Goal: Transaction & Acquisition: Purchase product/service

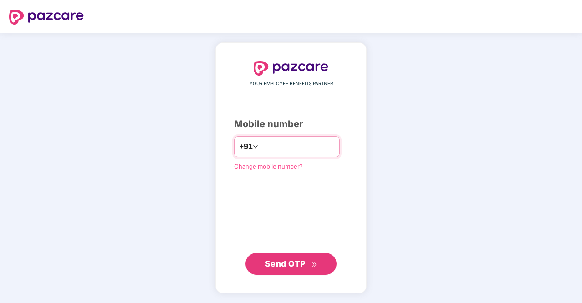
click at [282, 152] on input "number" at bounding box center [297, 146] width 75 height 15
type input "**********"
click at [289, 262] on span "Send OTP" at bounding box center [285, 264] width 41 height 10
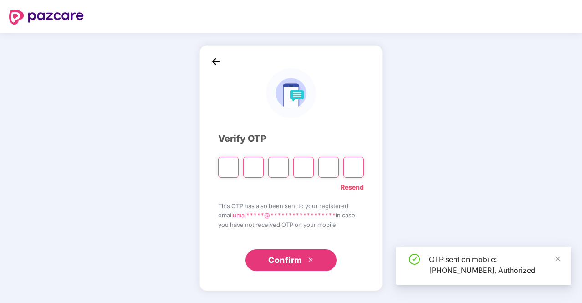
type input "*"
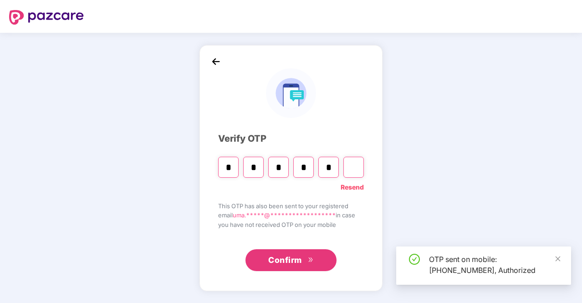
type input "*"
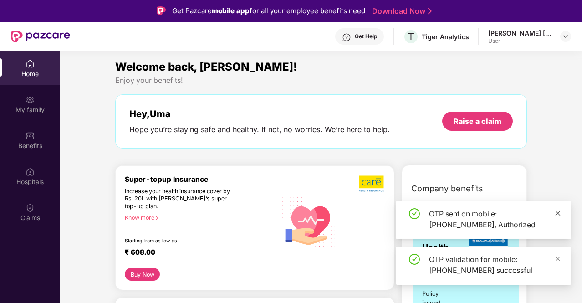
click at [557, 214] on icon "close" at bounding box center [557, 213] width 6 height 6
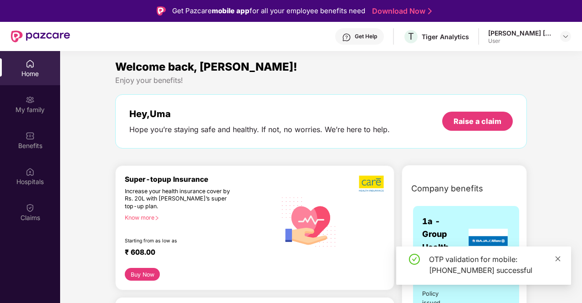
click at [558, 260] on icon "close" at bounding box center [557, 258] width 5 height 5
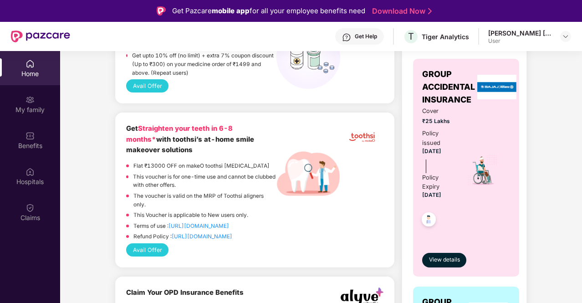
scroll to position [91, 0]
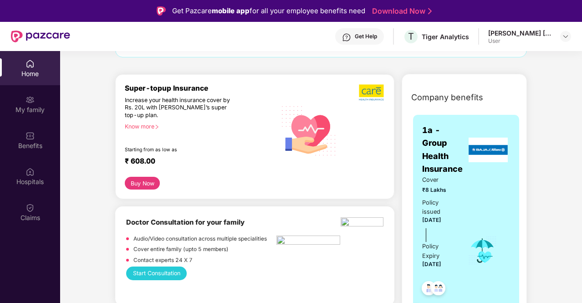
click at [143, 180] on button "Buy Now" at bounding box center [142, 183] width 35 height 13
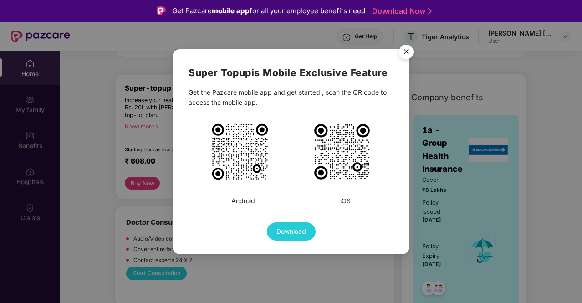
click at [406, 56] on img "Close" at bounding box center [405, 53] width 25 height 25
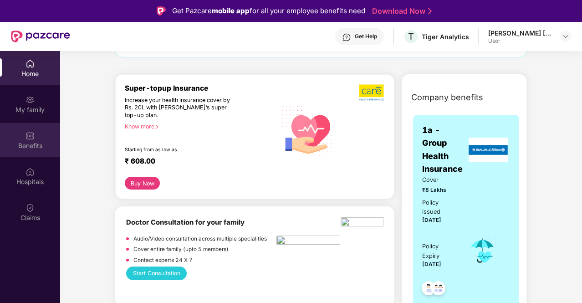
click at [34, 147] on div "Benefits" at bounding box center [30, 145] width 60 height 9
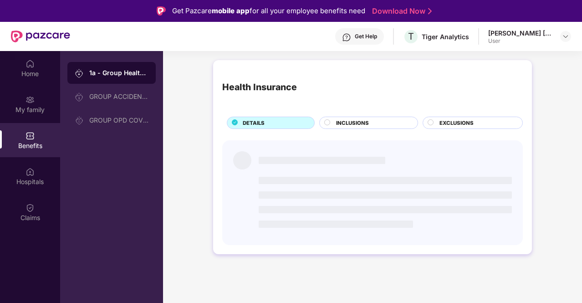
scroll to position [0, 0]
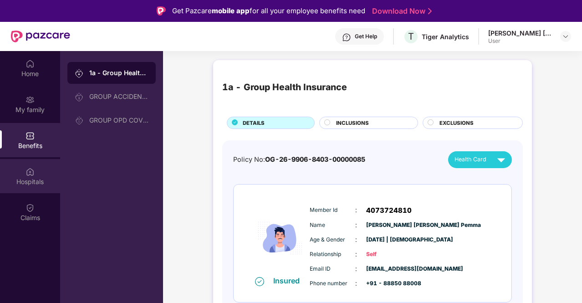
click at [32, 178] on div "Hospitals" at bounding box center [30, 181] width 60 height 9
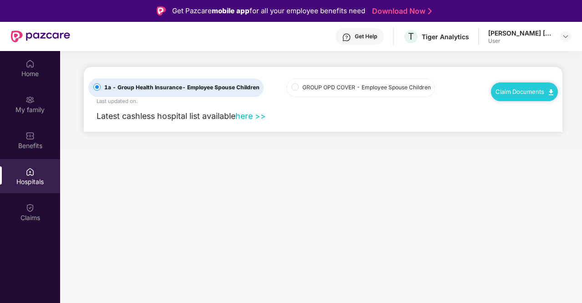
click at [249, 115] on link "here >>" at bounding box center [250, 116] width 30 height 10
click at [27, 217] on div "Claims" at bounding box center [30, 217] width 60 height 9
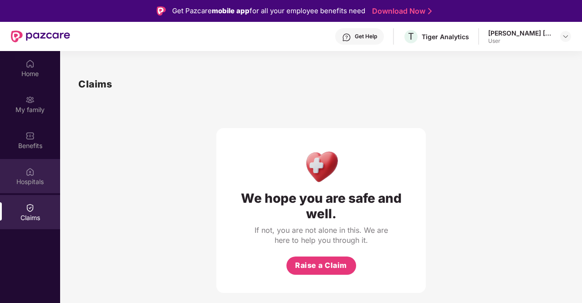
click at [36, 183] on div "Hospitals" at bounding box center [30, 181] width 60 height 9
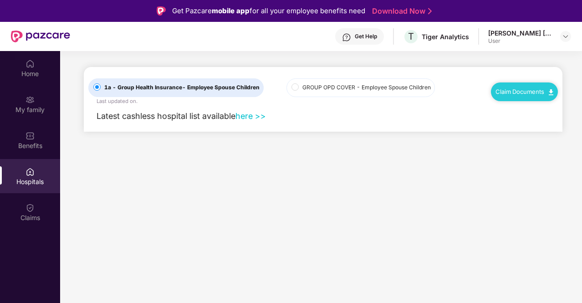
click at [251, 114] on link "here >>" at bounding box center [250, 116] width 30 height 10
